Goal: Information Seeking & Learning: Learn about a topic

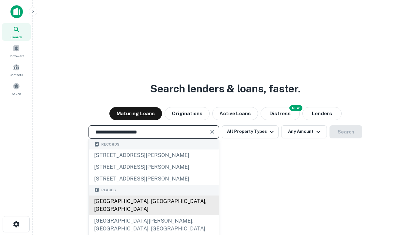
click at [154, 215] on div "[GEOGRAPHIC_DATA], [GEOGRAPHIC_DATA], [GEOGRAPHIC_DATA]" at bounding box center [154, 206] width 130 height 20
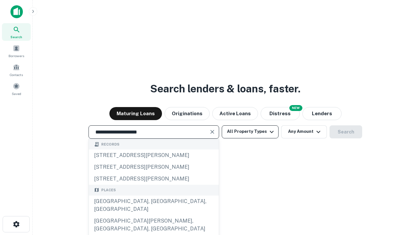
click at [250, 132] on button "All Property Types" at bounding box center [250, 131] width 57 height 13
type input "**********"
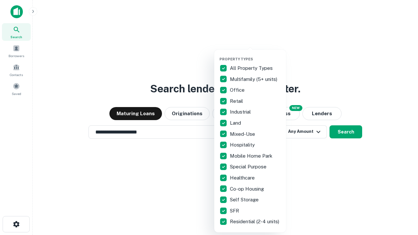
click at [256, 55] on button "button" at bounding box center [256, 55] width 72 height 0
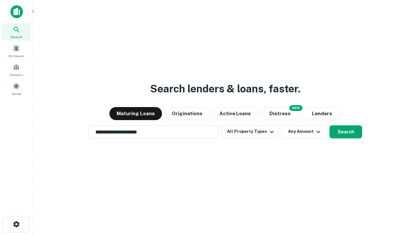
scroll to position [4, 79]
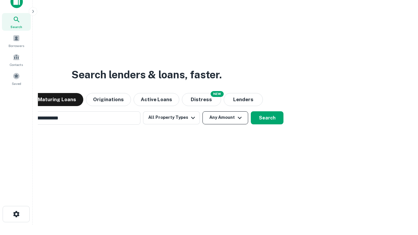
click at [203, 111] on button "Any Amount" at bounding box center [226, 117] width 46 height 13
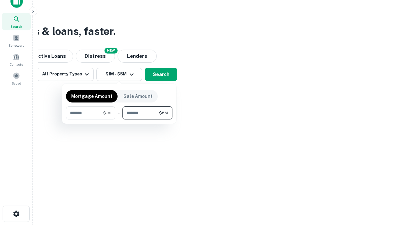
type input "*******"
click at [119, 120] on button "button" at bounding box center [119, 120] width 107 height 0
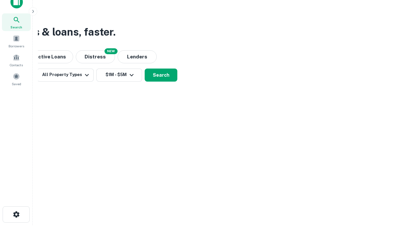
scroll to position [4, 121]
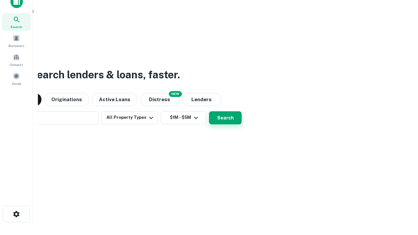
click at [209, 111] on button "Search" at bounding box center [225, 117] width 33 height 13
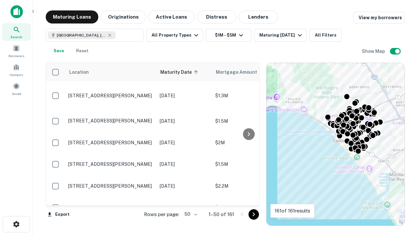
click at [190, 214] on body "Search Borrowers Contacts Saved Maturing Loans Originations Active Loans Distre…" at bounding box center [209, 117] width 418 height 235
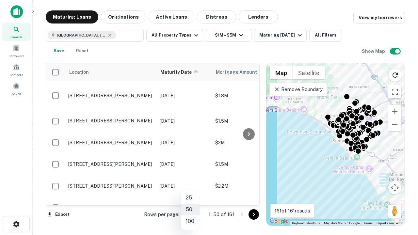
click at [190, 198] on li "25" at bounding box center [190, 198] width 19 height 12
